Goal: Obtain resource: Download file/media

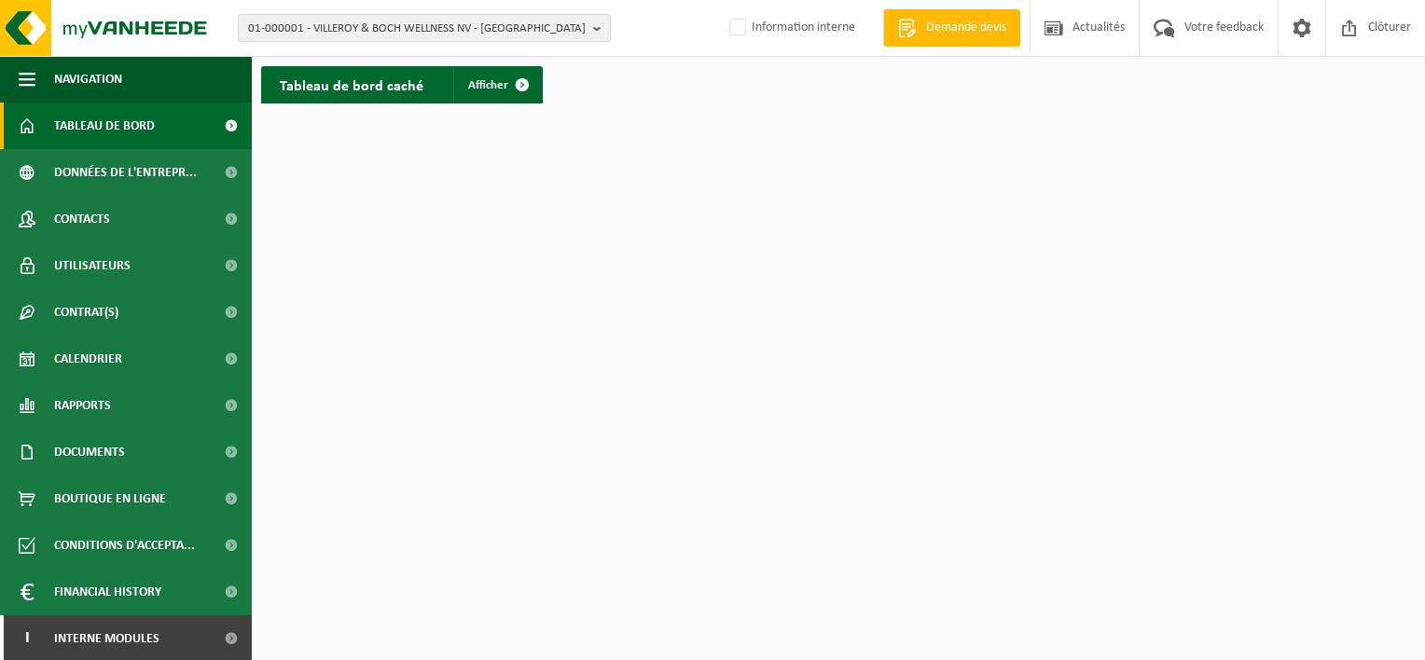
click at [433, 30] on span "01-000001 - VILLEROY & BOCH WELLNESS NV - [GEOGRAPHIC_DATA]" at bounding box center [417, 29] width 338 height 28
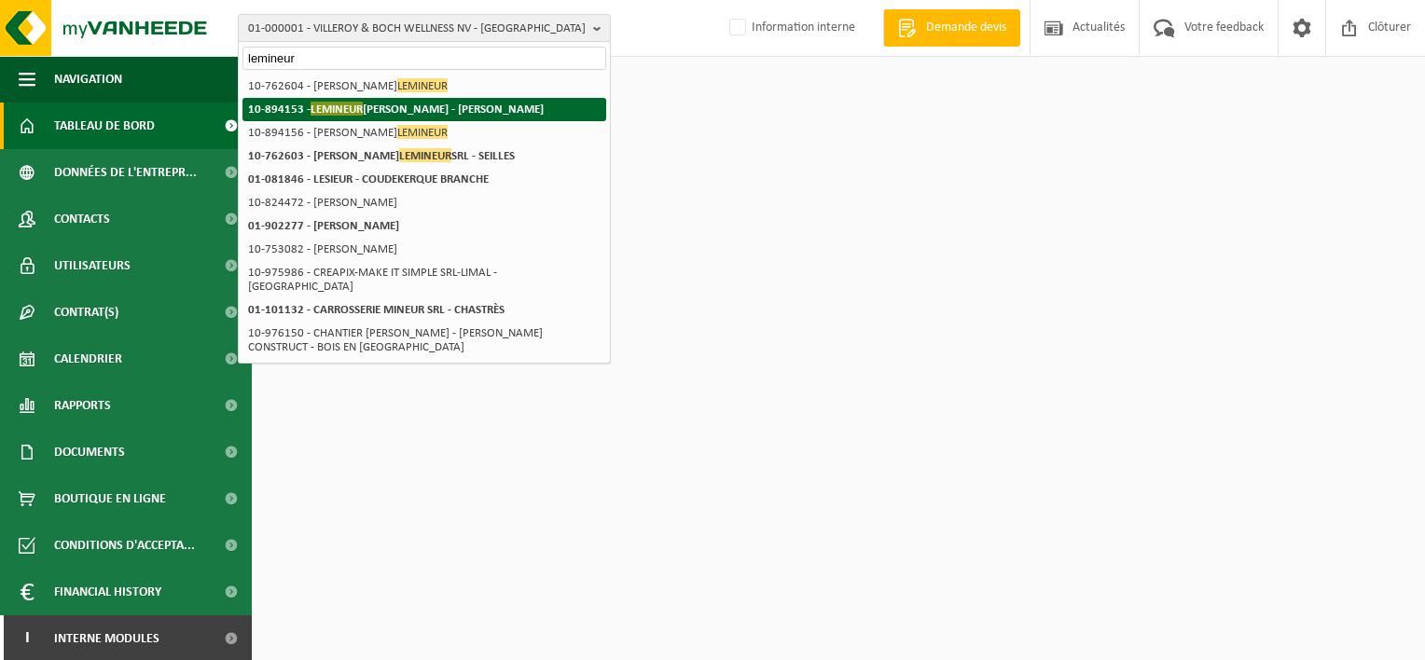
type input "lemineur"
click at [446, 107] on strong "10-894153 - [PERSON_NAME] - [PERSON_NAME]" at bounding box center [396, 109] width 296 height 14
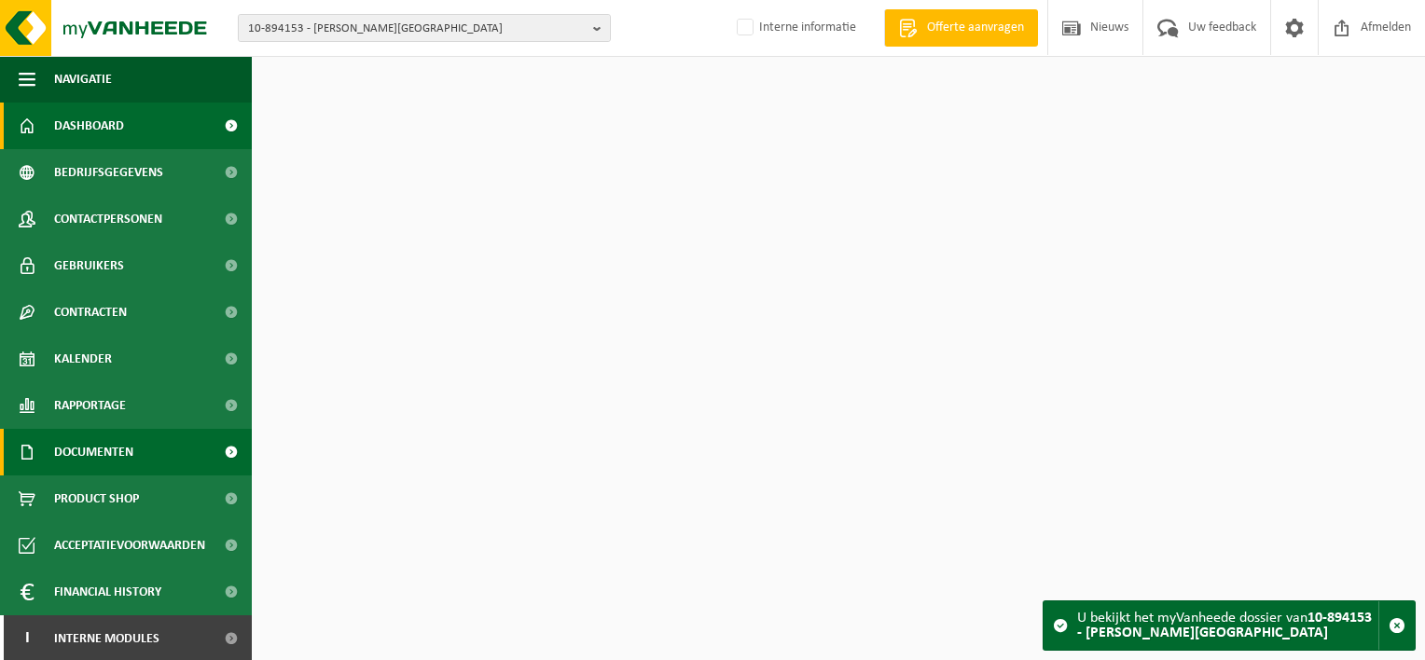
drag, startPoint x: 157, startPoint y: 455, endPoint x: 150, endPoint y: 474, distance: 19.8
click at [157, 455] on link "Documenten" at bounding box center [126, 452] width 252 height 47
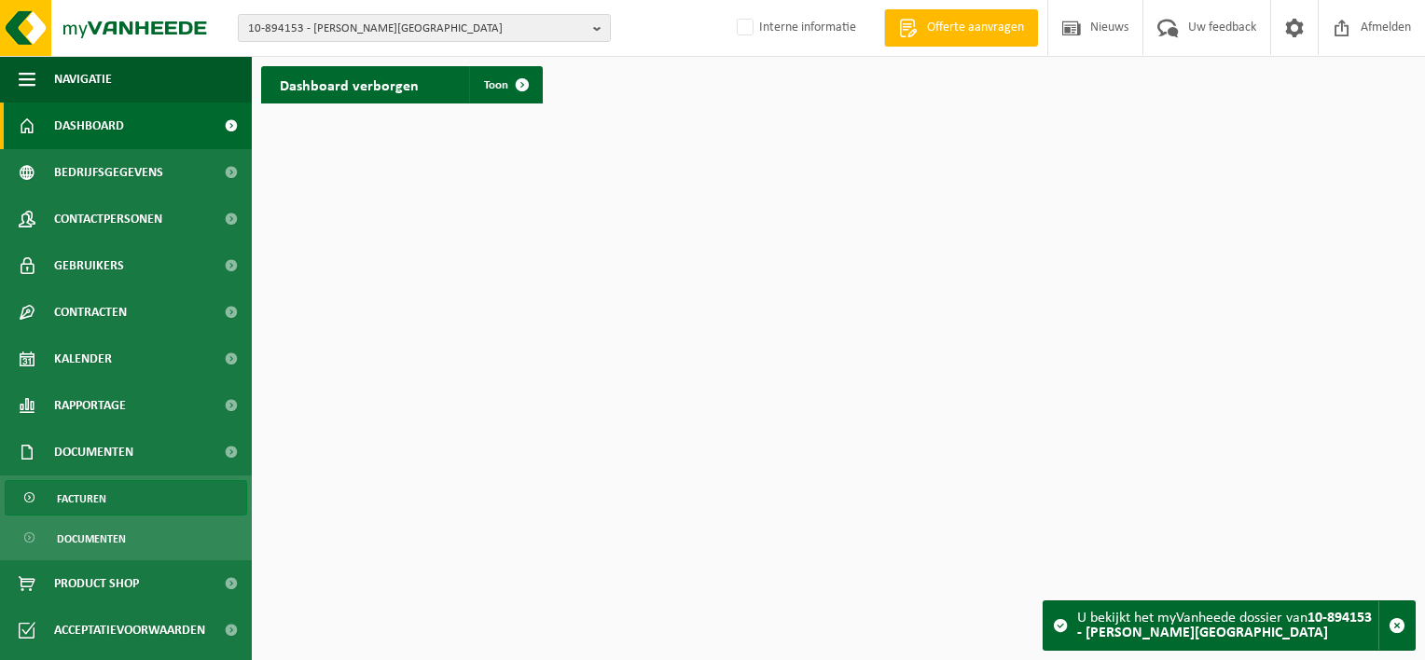
click at [138, 509] on link "Facturen" at bounding box center [126, 497] width 242 height 35
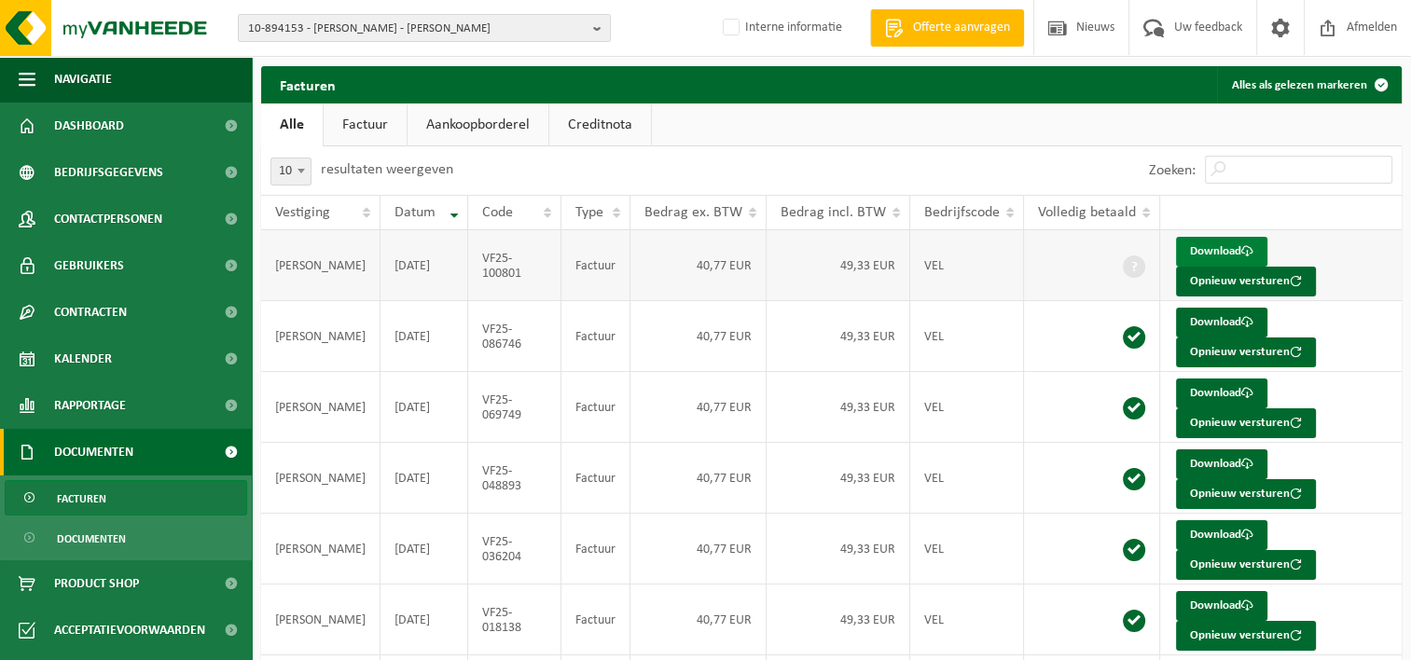
click at [1219, 248] on link "Download" at bounding box center [1221, 252] width 91 height 30
